Goal: Task Accomplishment & Management: Use online tool/utility

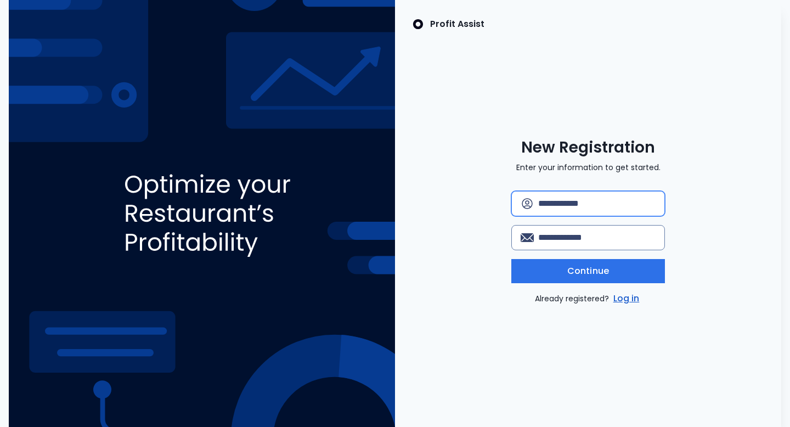
click at [555, 201] on input "text" at bounding box center [596, 203] width 117 height 24
type input "*********"
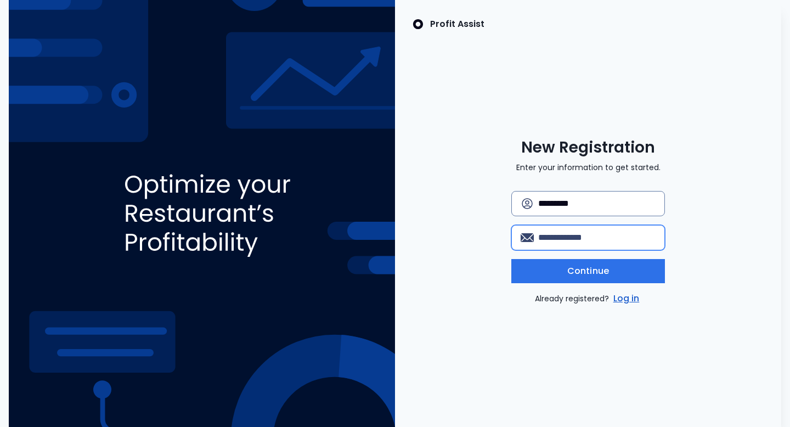
click at [570, 234] on input "email" at bounding box center [596, 237] width 117 height 24
type input "**********"
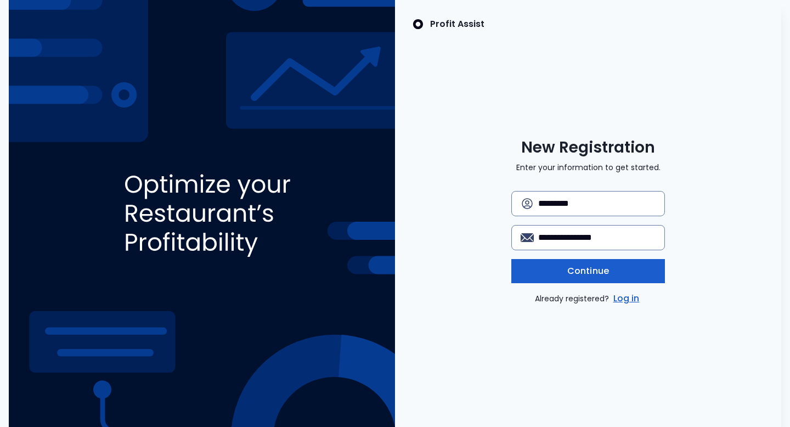
click at [576, 277] on span "Continue" at bounding box center [588, 270] width 42 height 13
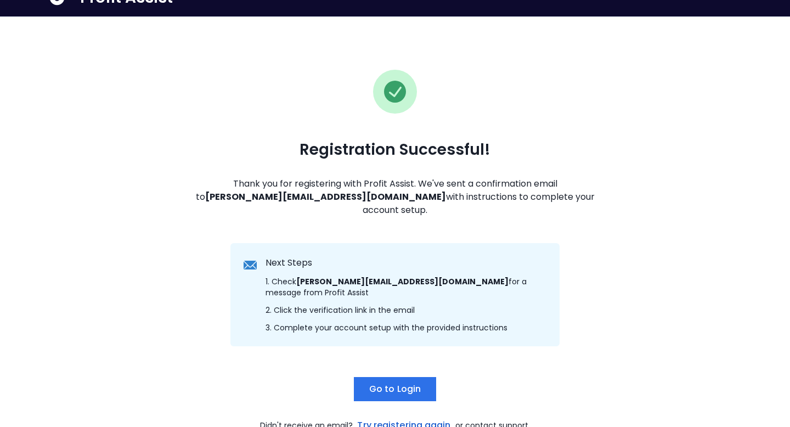
scroll to position [37, 0]
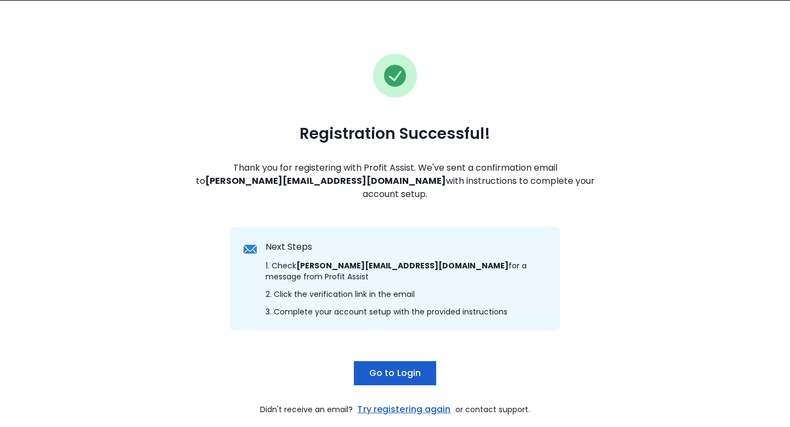
click at [391, 361] on button "Go to Login" at bounding box center [395, 373] width 82 height 24
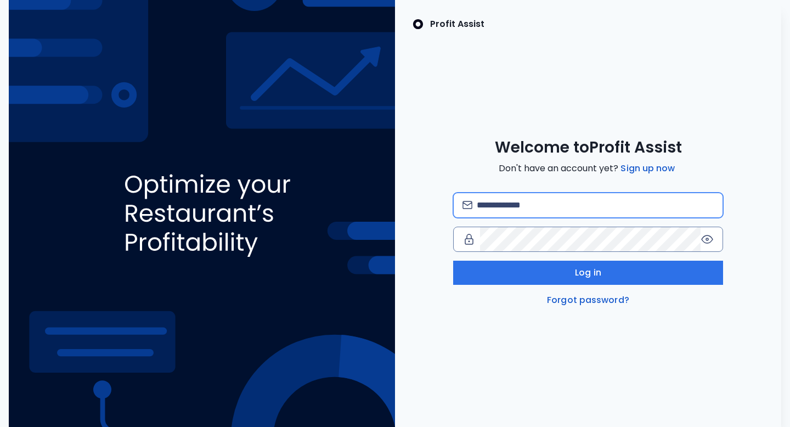
type input "**********"
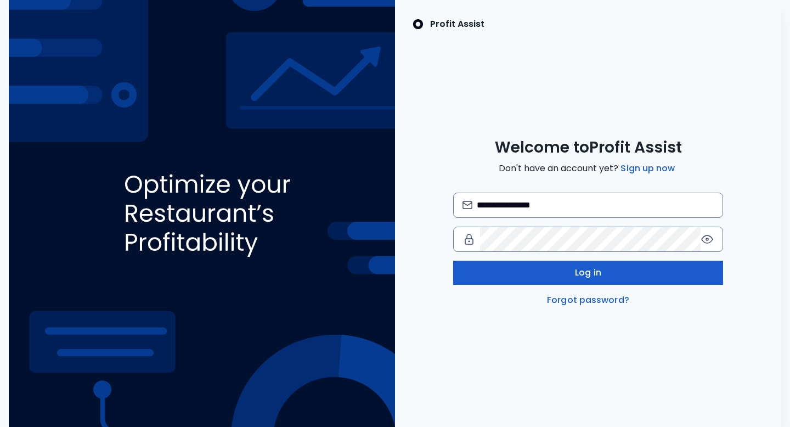
click at [533, 269] on button "Log in" at bounding box center [588, 273] width 270 height 24
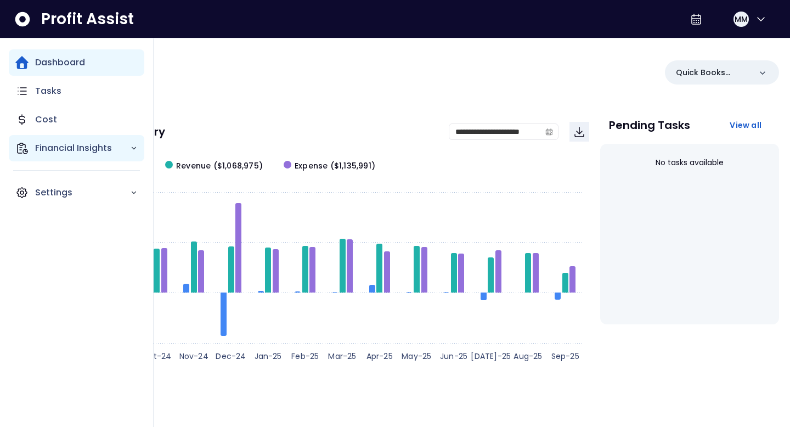
click at [60, 147] on p "Financial Insights" at bounding box center [82, 148] width 95 height 13
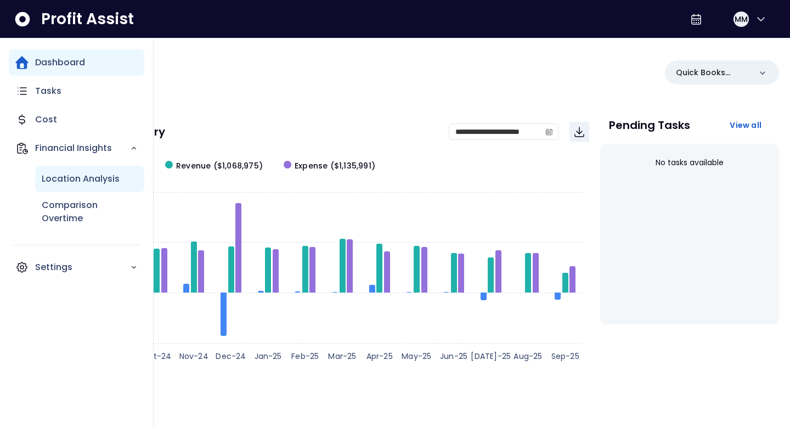
click at [67, 180] on p "Location Analysis" at bounding box center [81, 178] width 78 height 13
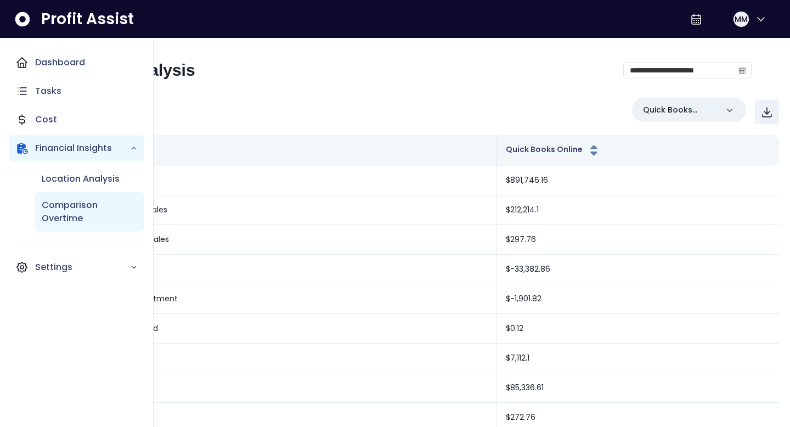
click at [69, 213] on p "Comparison Overtime" at bounding box center [90, 212] width 96 height 26
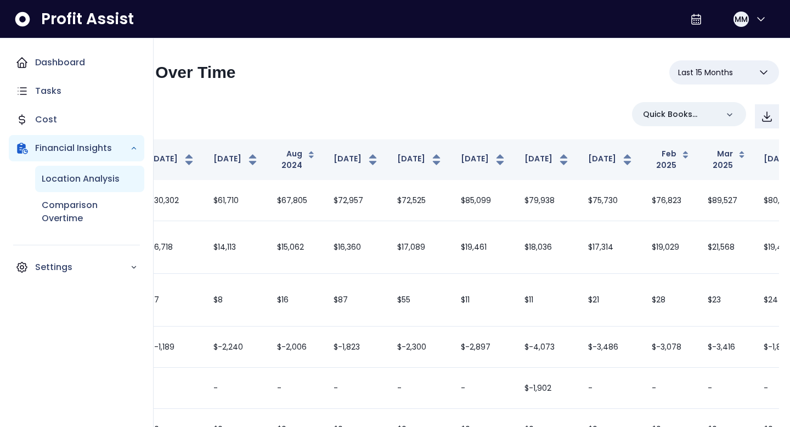
click at [70, 177] on p "Location Analysis" at bounding box center [81, 178] width 78 height 13
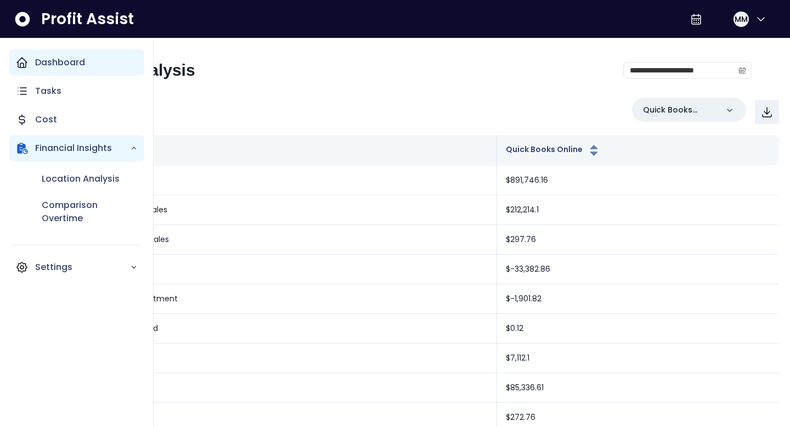
click at [60, 69] on div "Dashboard" at bounding box center [76, 62] width 135 height 26
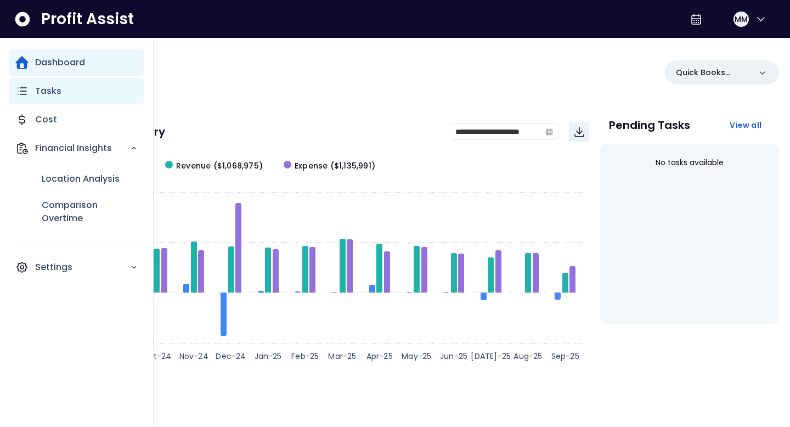
click at [57, 91] on p "Tasks" at bounding box center [48, 90] width 26 height 13
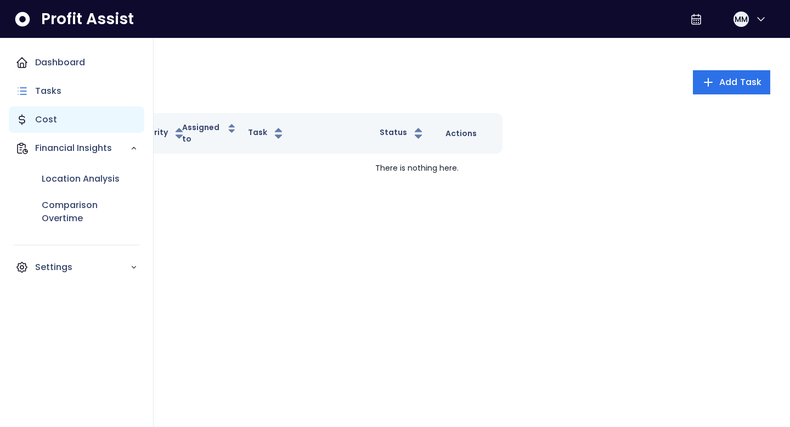
click at [53, 115] on p "Cost" at bounding box center [46, 119] width 22 height 13
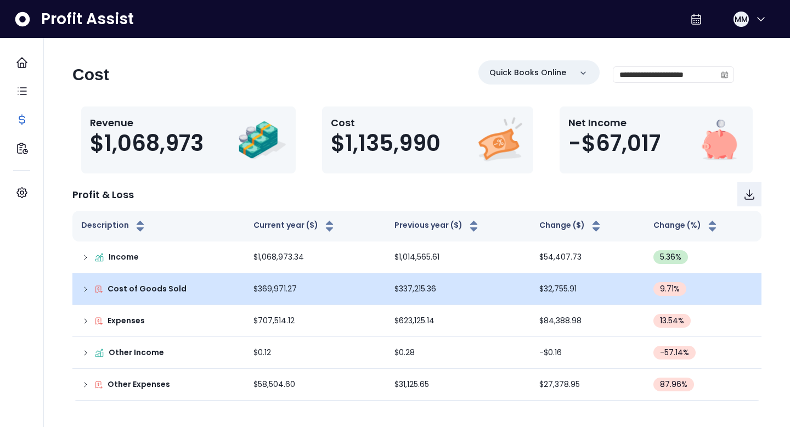
click at [83, 289] on icon at bounding box center [85, 289] width 9 height 9
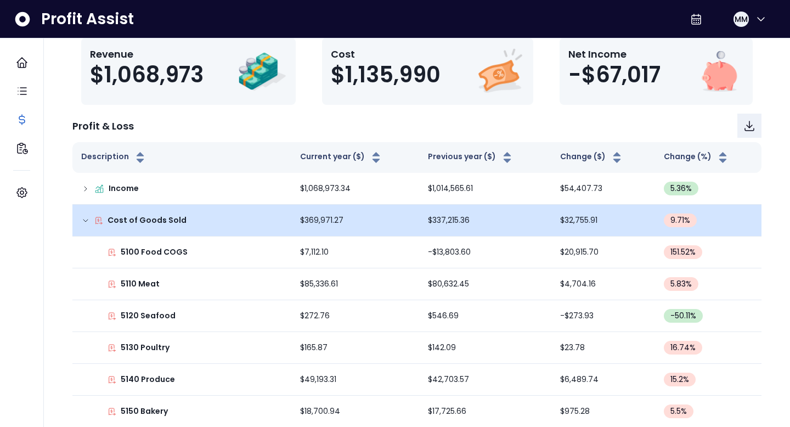
scroll to position [66, 0]
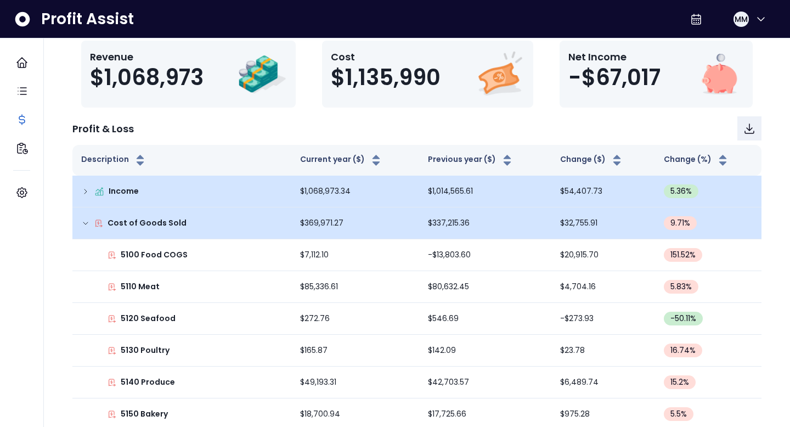
click at [84, 188] on icon at bounding box center [85, 191] width 9 height 9
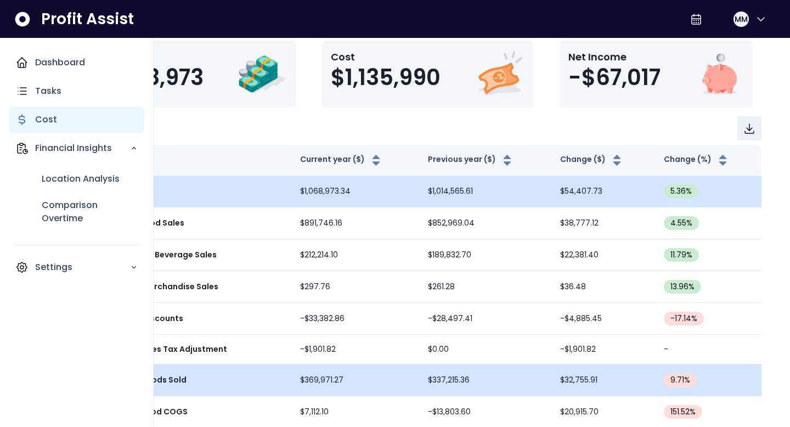
click at [50, 121] on p "Cost" at bounding box center [46, 119] width 22 height 13
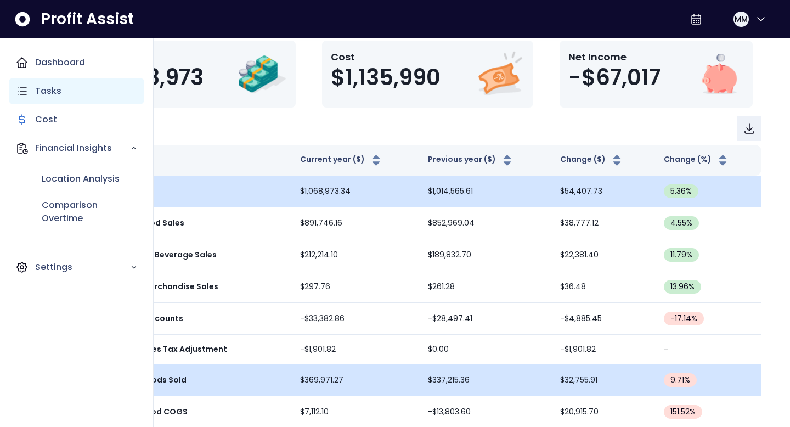
click at [47, 86] on p "Tasks" at bounding box center [48, 90] width 26 height 13
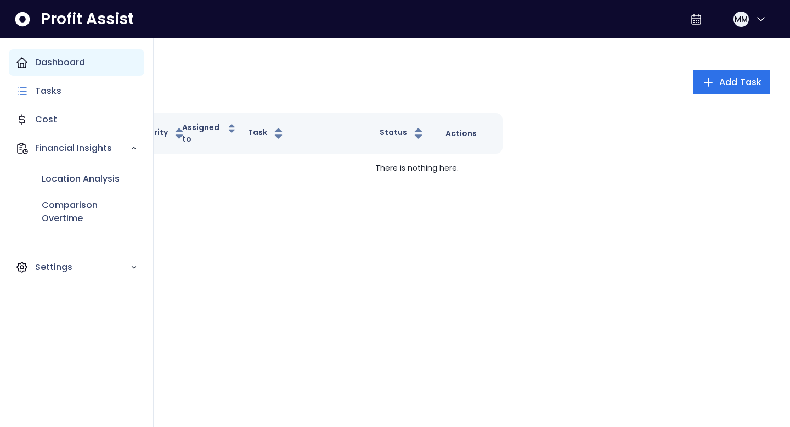
click at [49, 64] on p "Dashboard" at bounding box center [60, 62] width 50 height 13
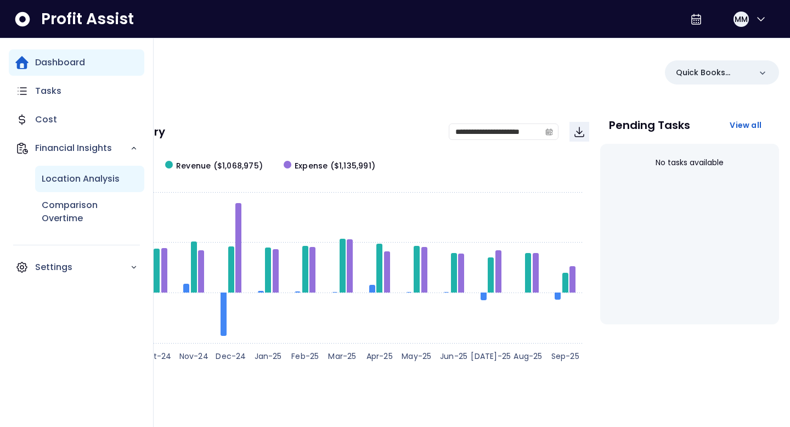
click at [70, 174] on p "Location Analysis" at bounding box center [81, 178] width 78 height 13
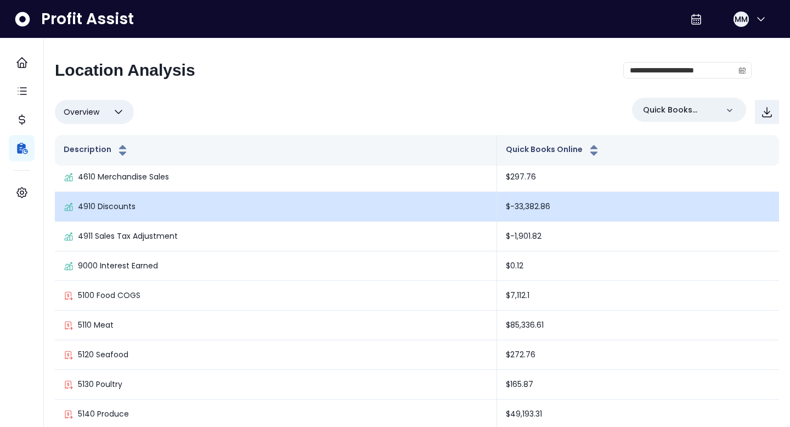
scroll to position [63, 0]
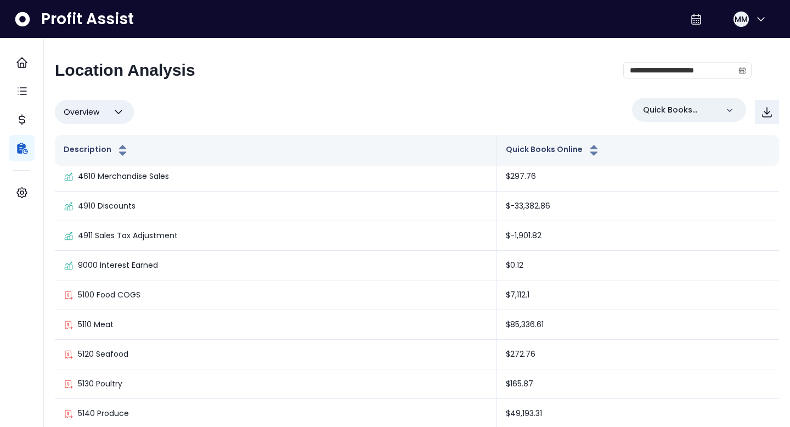
click at [101, 110] on button "Overview" at bounding box center [94, 112] width 79 height 24
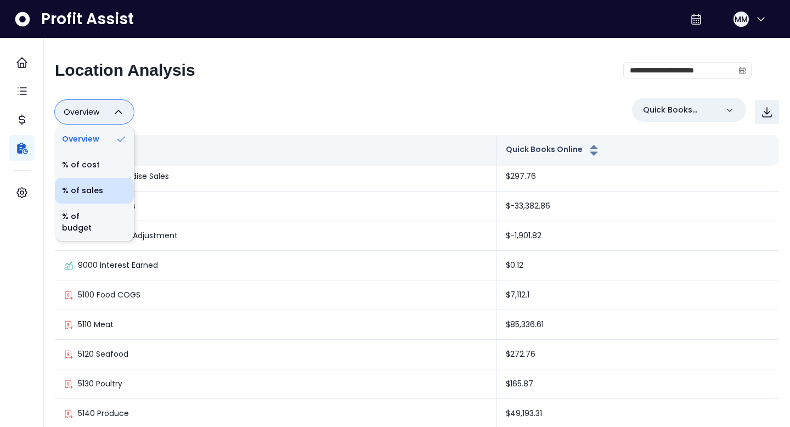
click at [102, 183] on li "% of sales" at bounding box center [94, 191] width 79 height 26
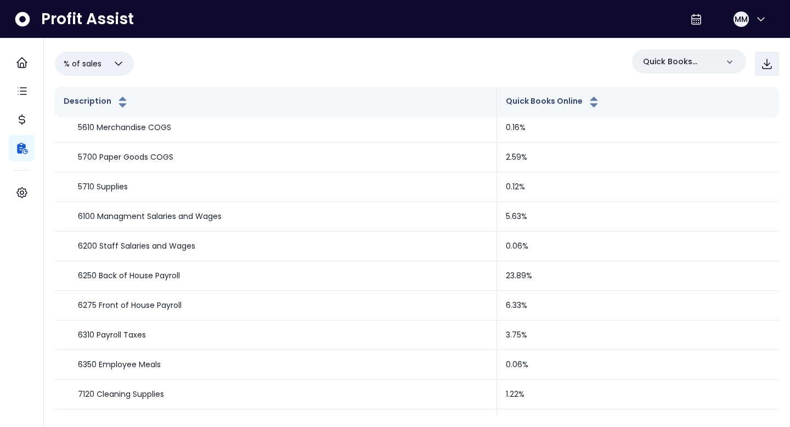
scroll to position [0, 0]
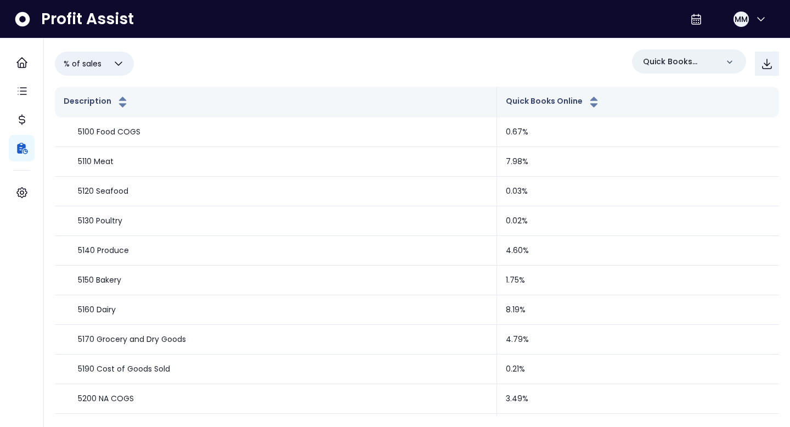
click at [90, 62] on span "% of sales" at bounding box center [83, 63] width 38 height 13
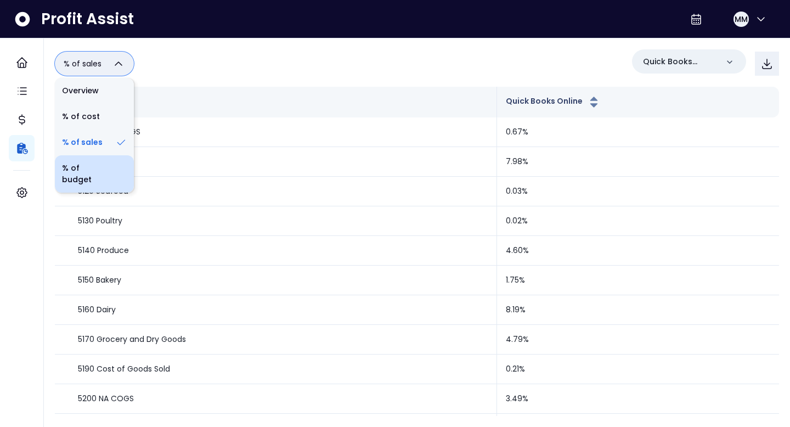
click at [93, 167] on li "% of budget" at bounding box center [94, 173] width 79 height 37
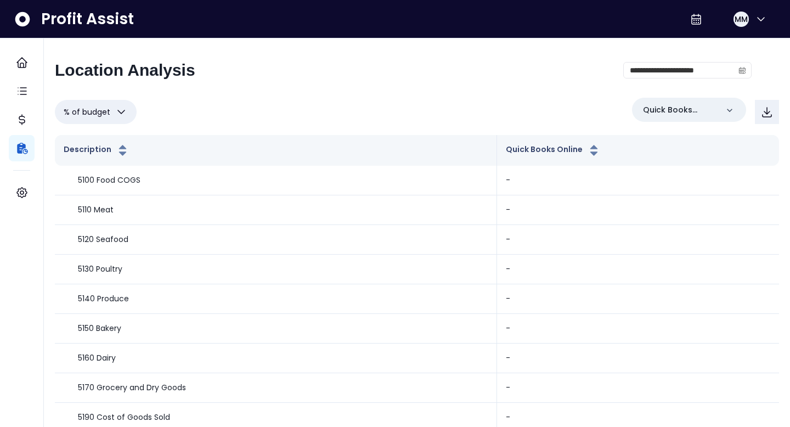
click at [102, 113] on span "% of budget" at bounding box center [87, 111] width 47 height 13
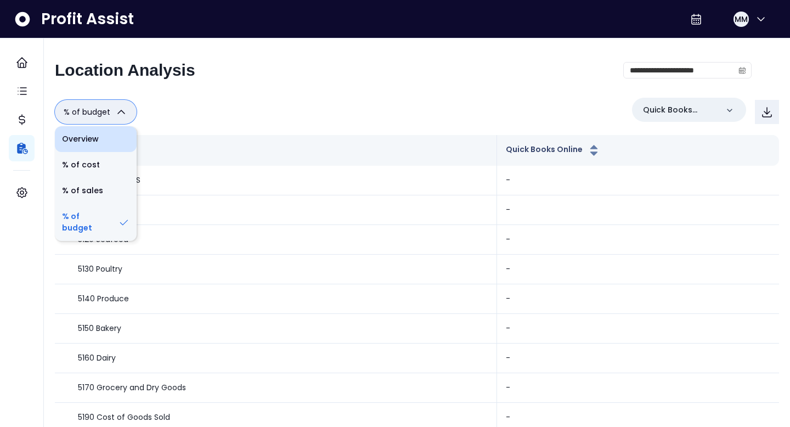
click at [98, 135] on li "Overview" at bounding box center [96, 139] width 82 height 26
type input "********"
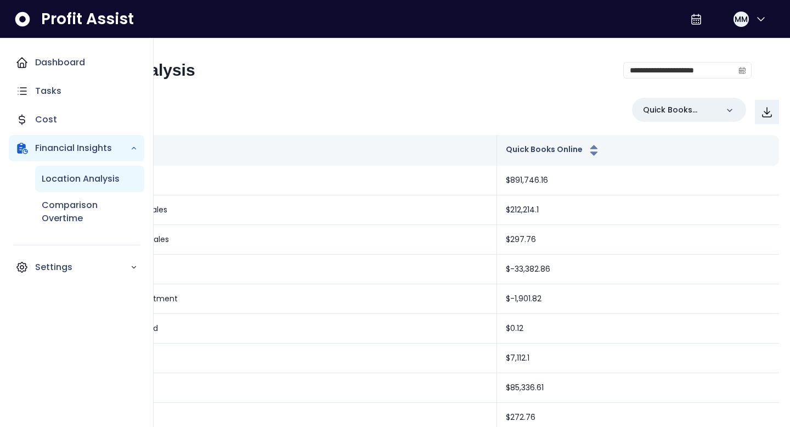
click at [67, 180] on p "Location Analysis" at bounding box center [81, 178] width 78 height 13
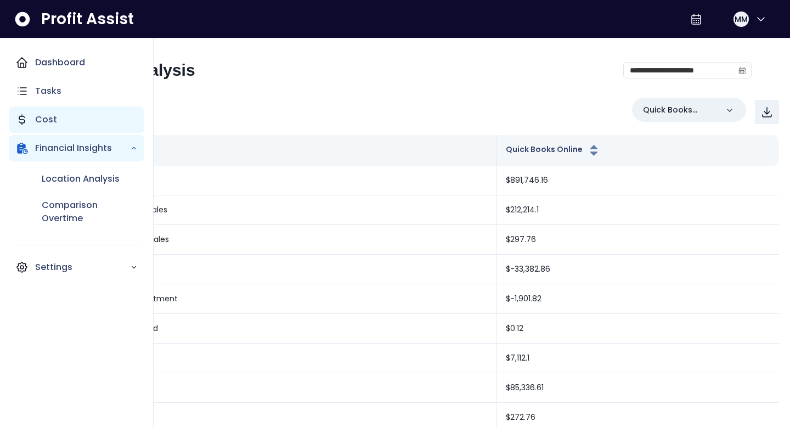
click at [49, 122] on p "Cost" at bounding box center [46, 119] width 22 height 13
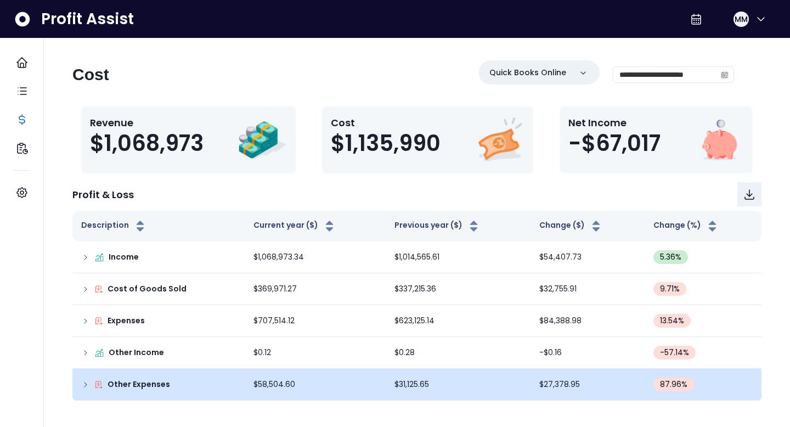
click at [89, 378] on div "Other Expenses" at bounding box center [158, 384] width 155 height 12
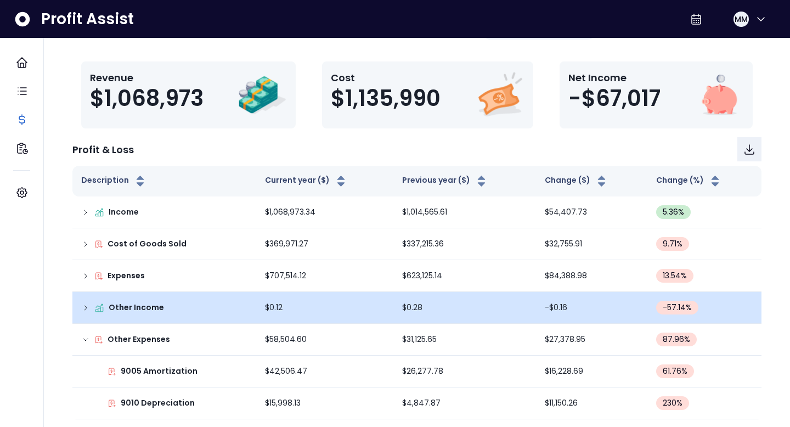
scroll to position [48, 0]
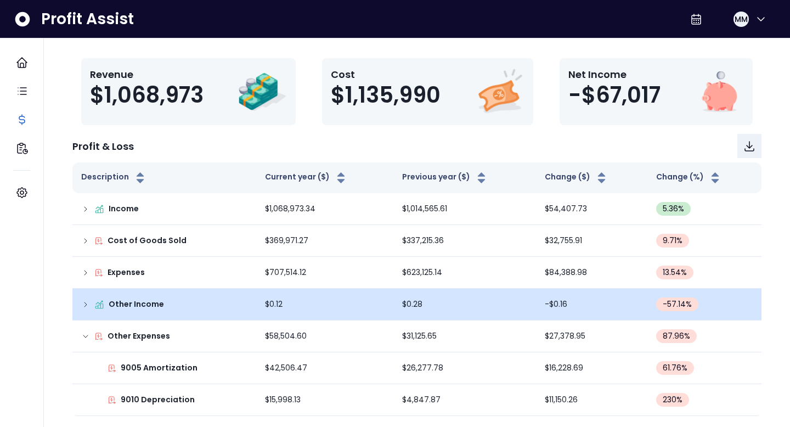
click at [88, 299] on div "Other Income" at bounding box center [164, 304] width 166 height 12
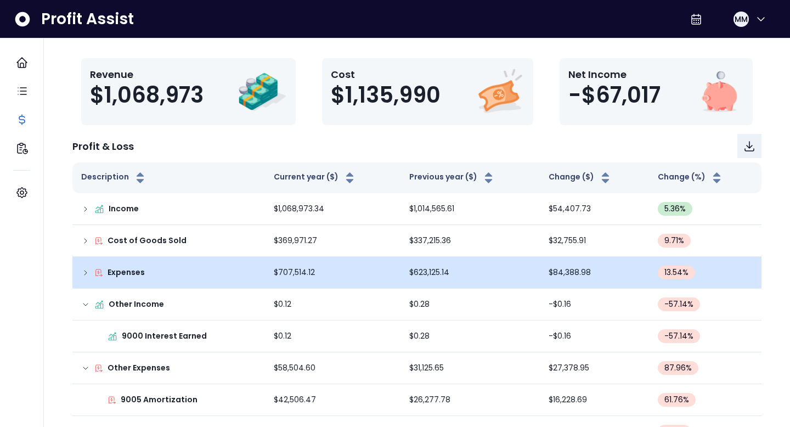
click at [82, 269] on icon at bounding box center [85, 272] width 9 height 9
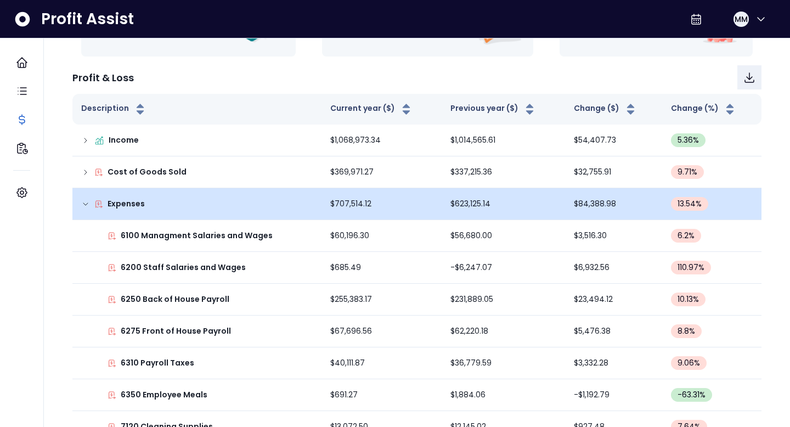
scroll to position [0, 0]
